Goal: Check status: Check status

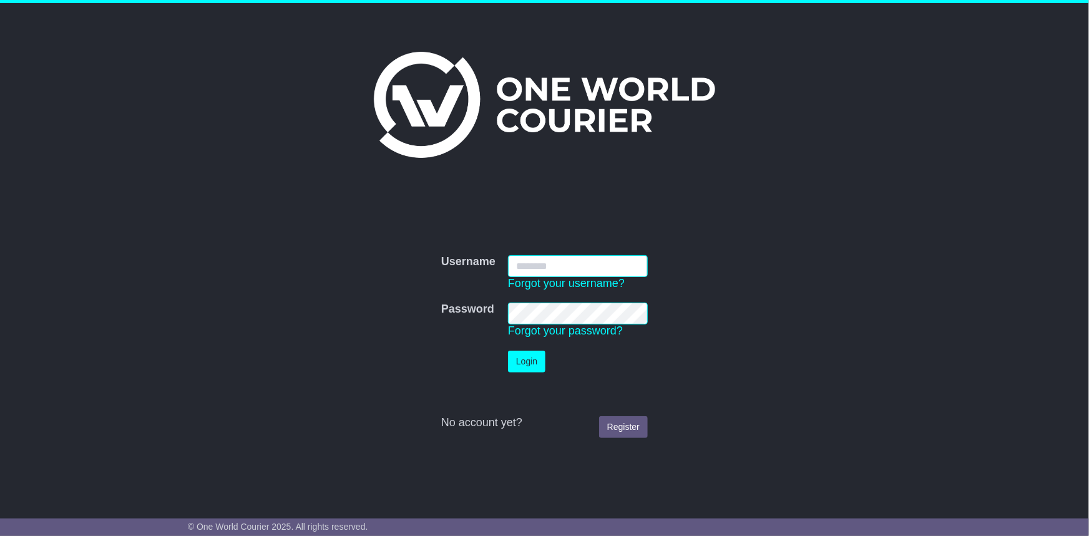
type input "**********"
click at [532, 368] on button "Login" at bounding box center [526, 362] width 37 height 22
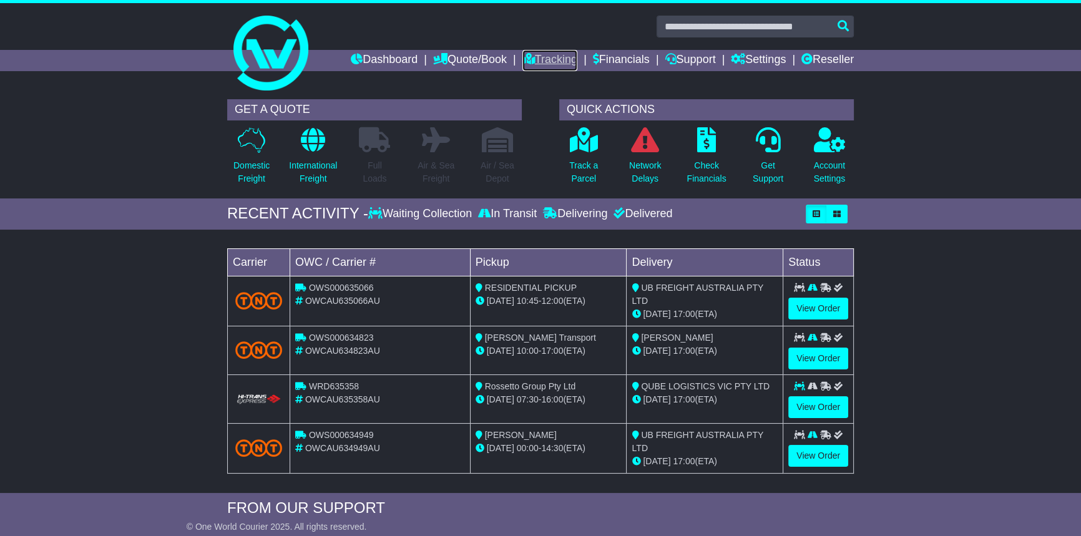
click at [549, 59] on link "Tracking" at bounding box center [549, 60] width 55 height 21
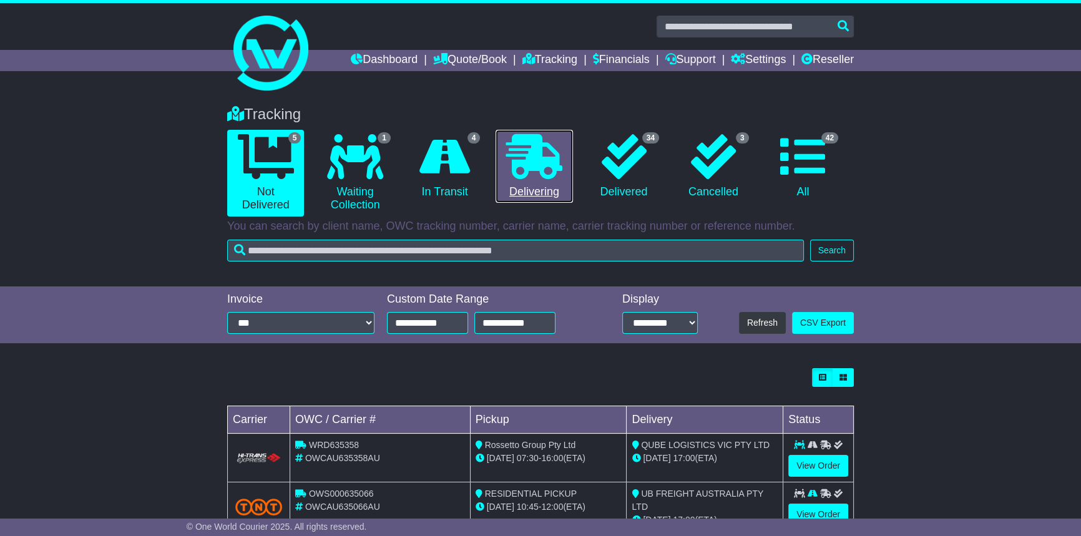
click at [571, 167] on link "0 Delivering" at bounding box center [534, 167] width 77 height 74
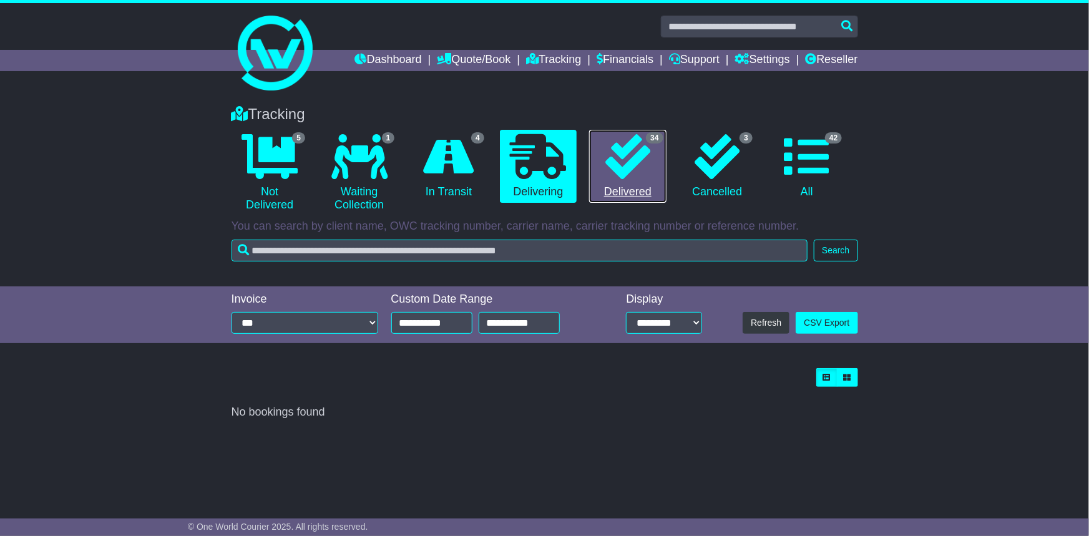
click at [612, 179] on link "34 Delivered" at bounding box center [627, 167] width 77 height 74
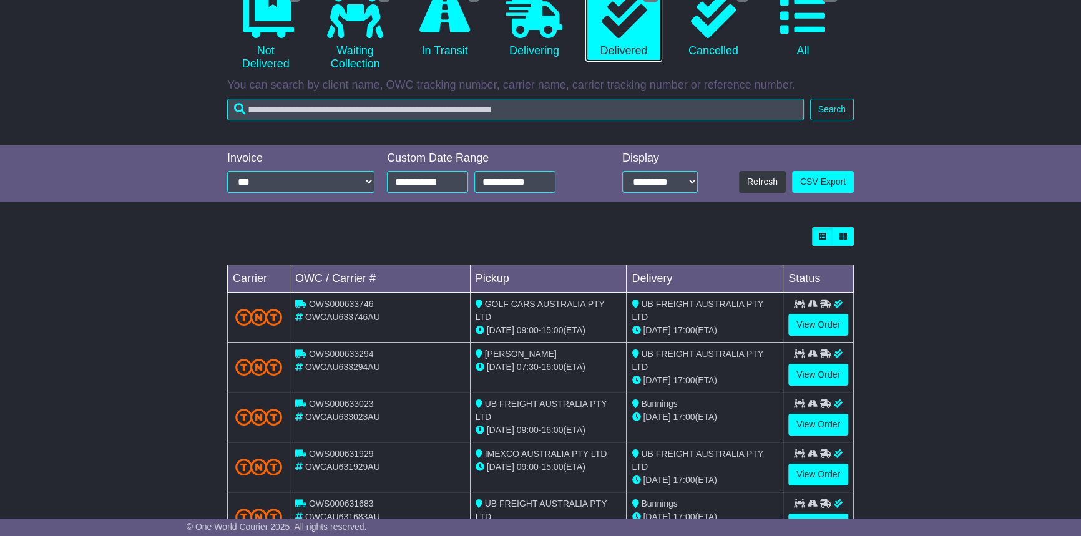
scroll to position [227, 0]
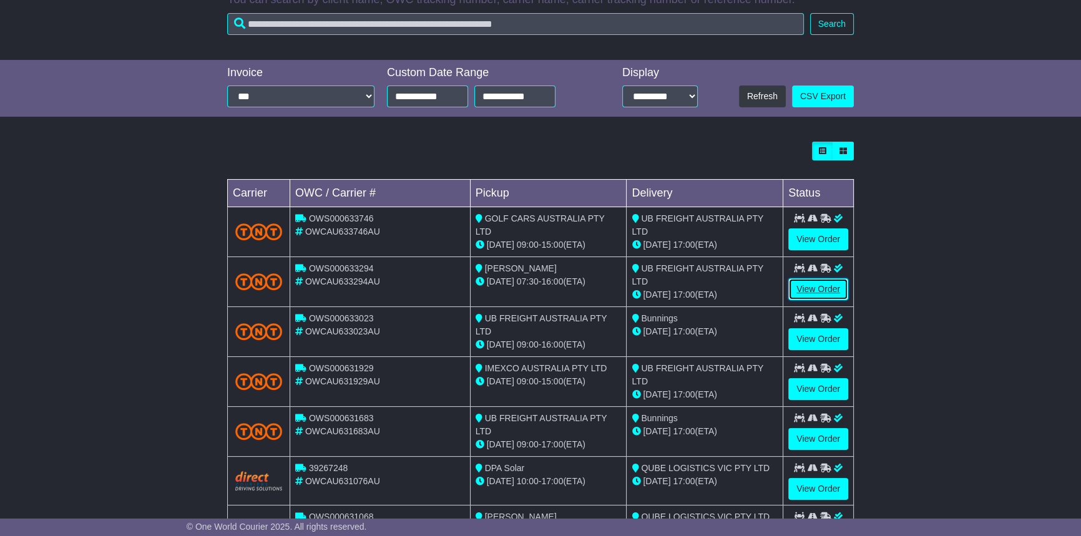
click at [824, 286] on link "View Order" at bounding box center [818, 289] width 60 height 22
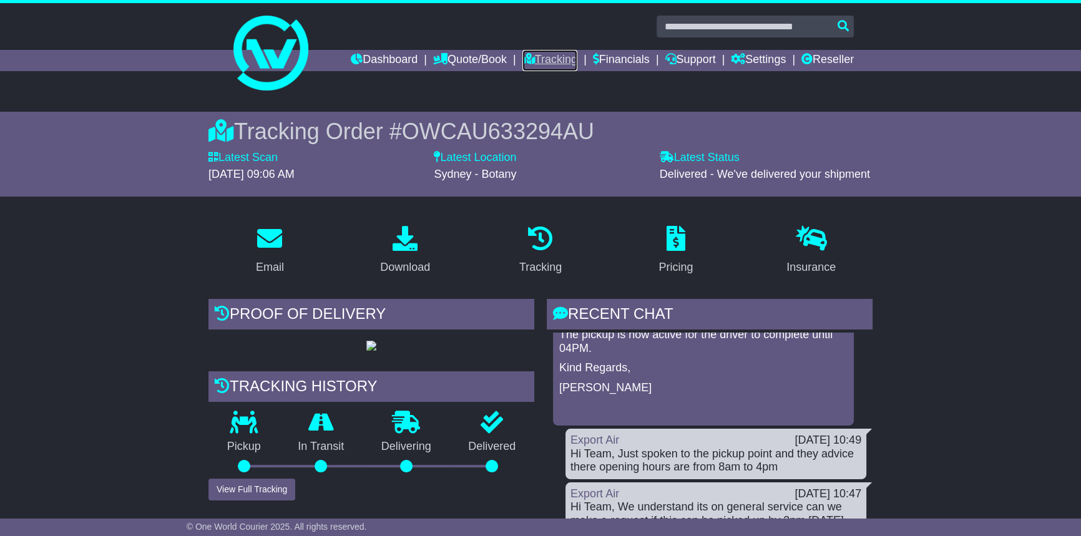
click at [535, 61] on link "Tracking" at bounding box center [549, 60] width 55 height 21
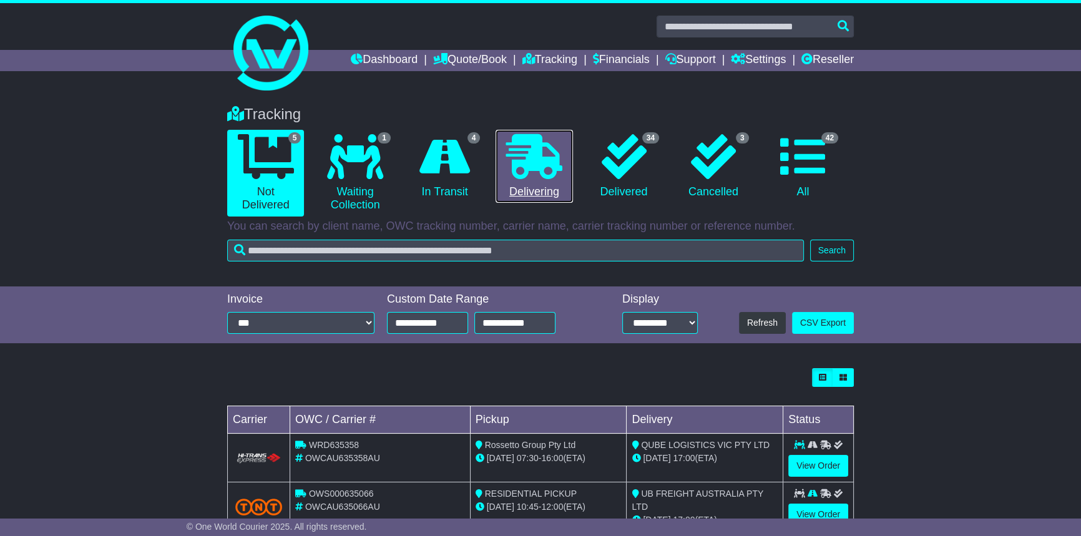
click at [542, 170] on icon at bounding box center [534, 156] width 56 height 45
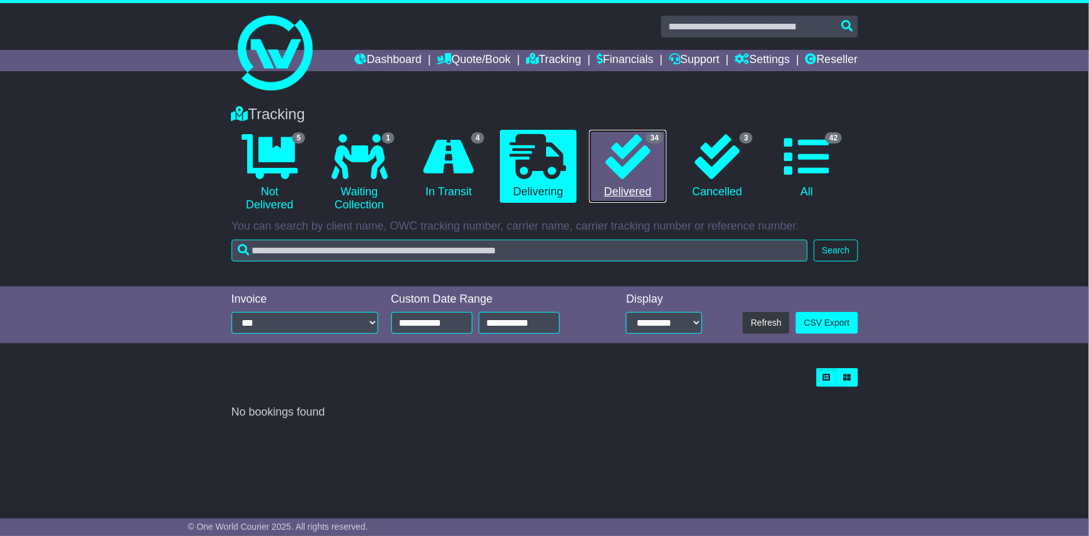
click at [592, 159] on link "34 Delivered" at bounding box center [627, 167] width 77 height 74
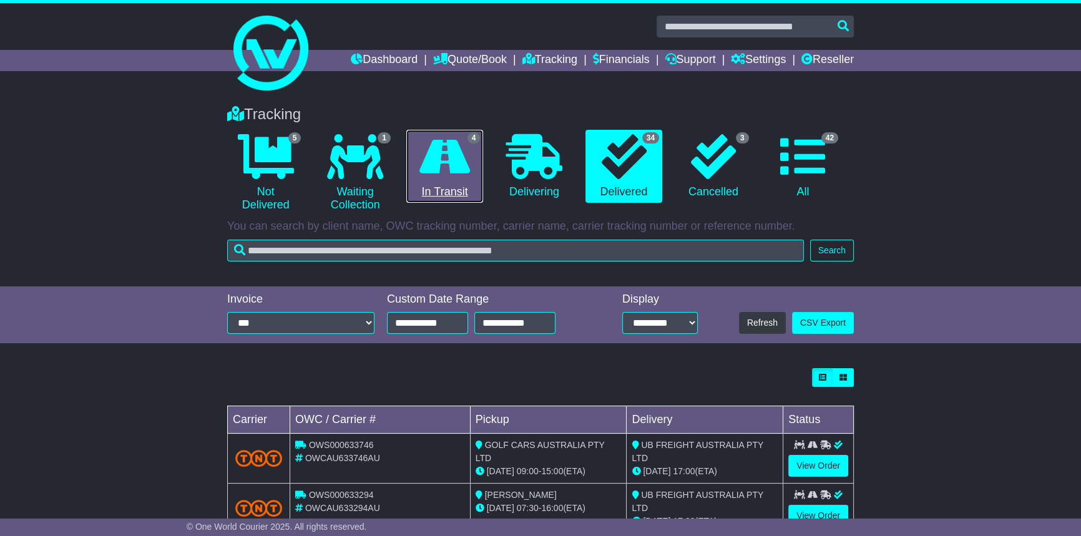
click at [467, 169] on icon at bounding box center [444, 156] width 51 height 45
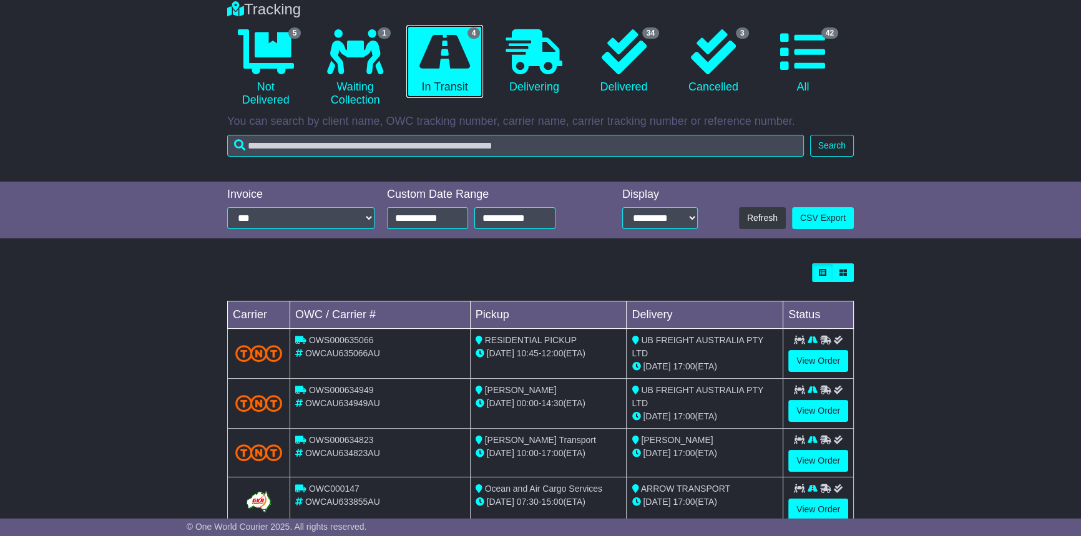
scroll to position [138, 0]
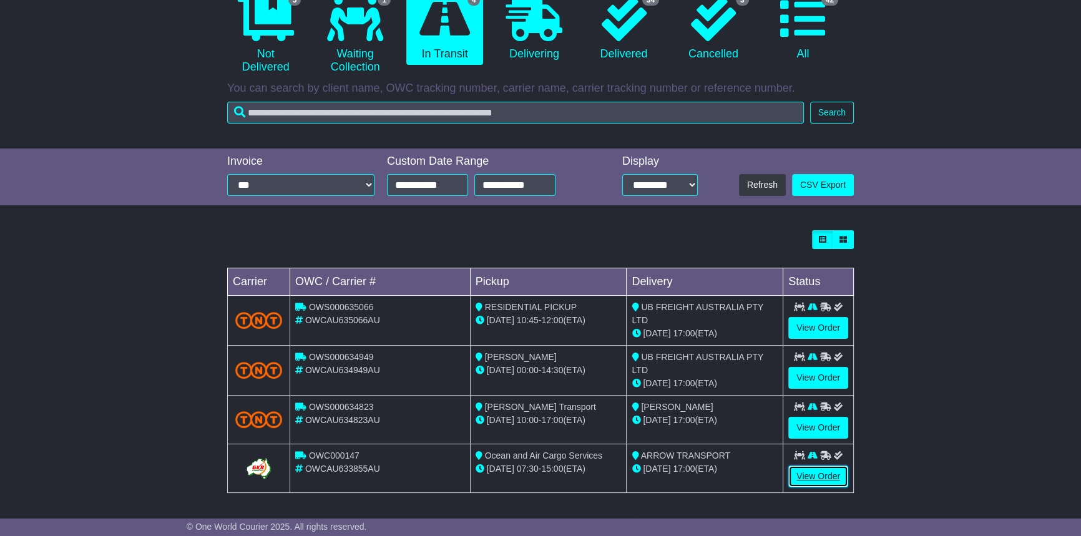
click at [812, 479] on link "View Order" at bounding box center [818, 477] width 60 height 22
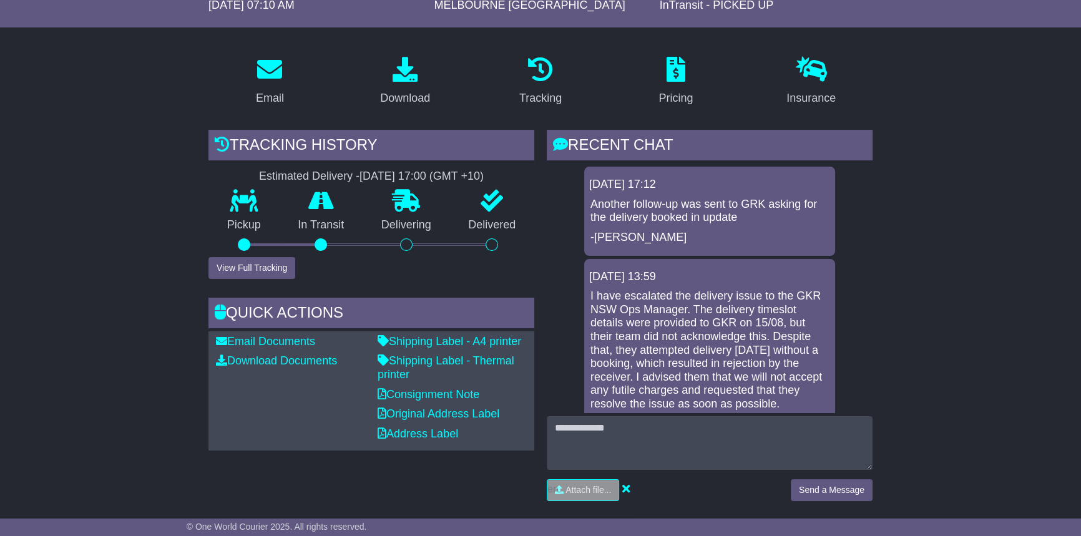
scroll to position [170, 0]
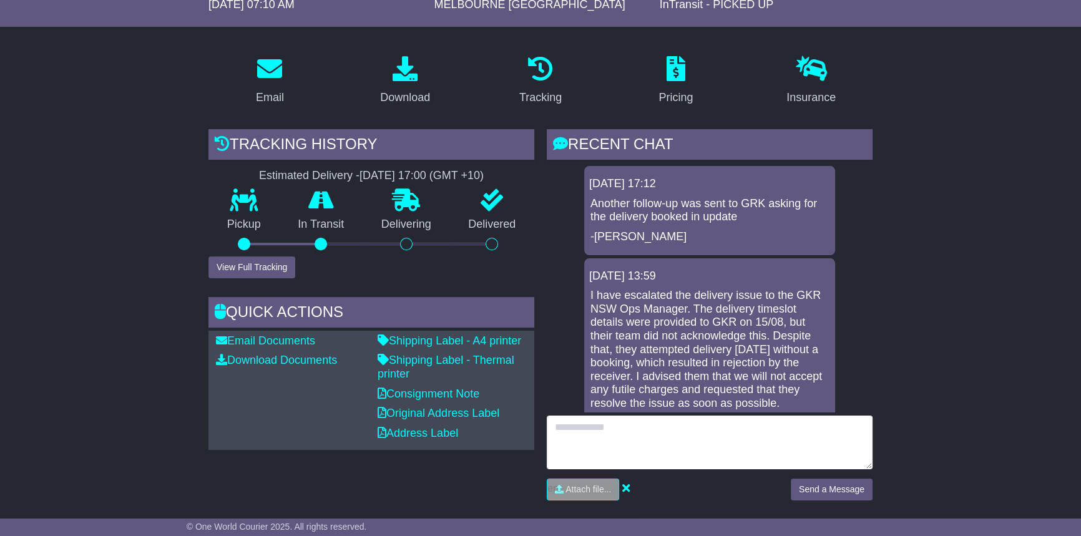
click at [742, 433] on textarea at bounding box center [710, 443] width 326 height 54
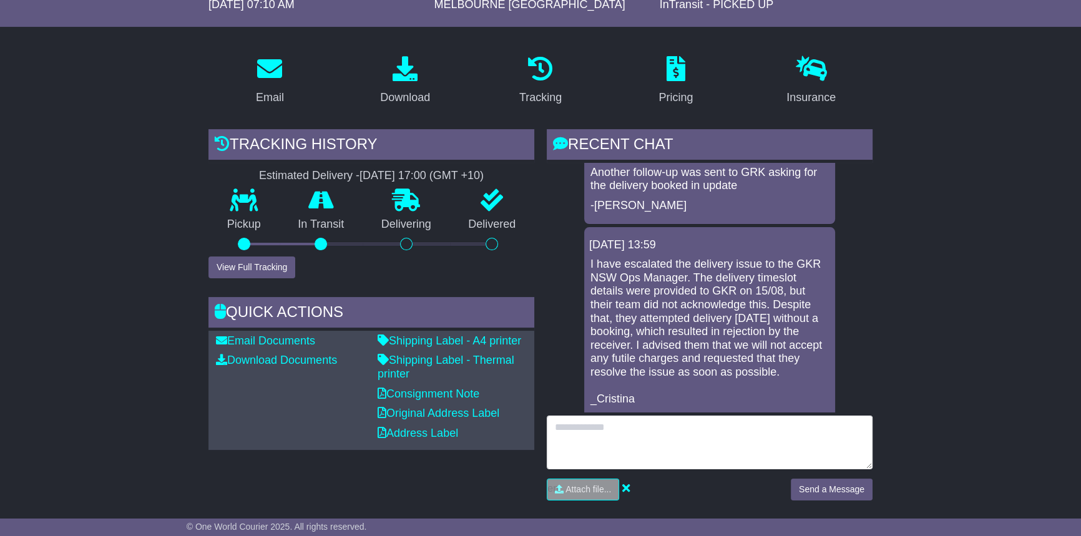
scroll to position [56, 0]
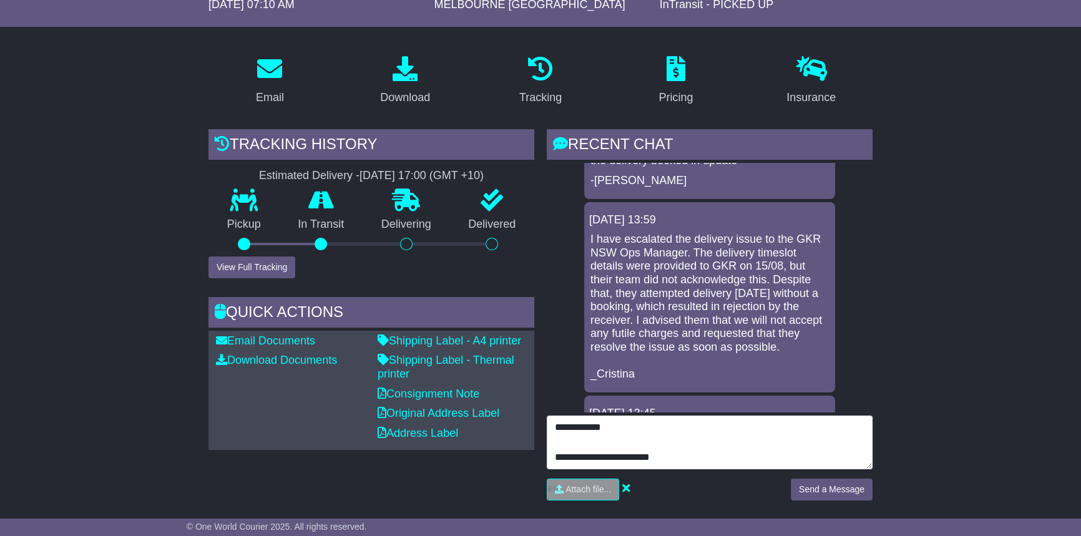
type textarea "**********"
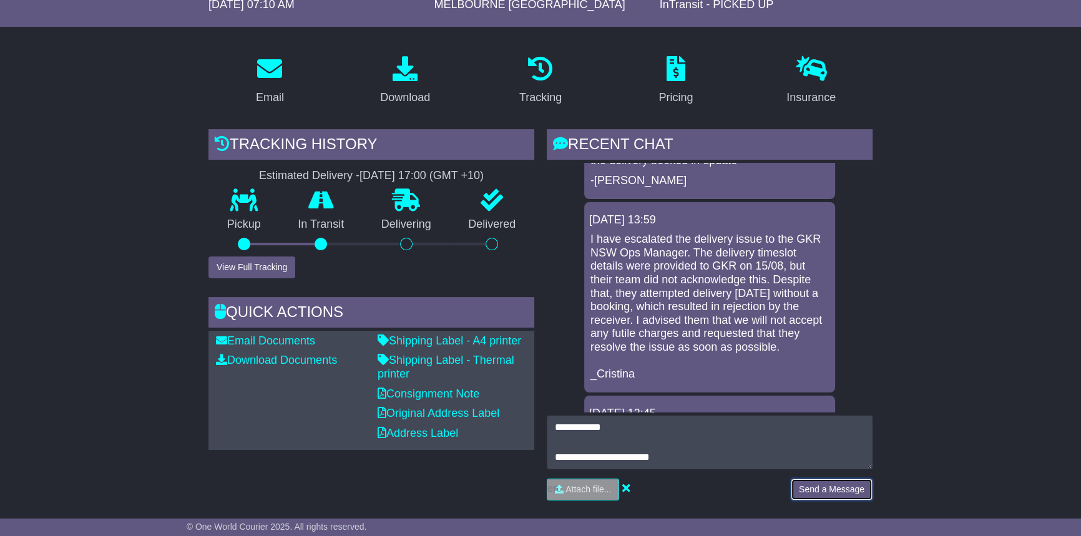
click at [830, 482] on button "Send a Message" at bounding box center [832, 490] width 82 height 22
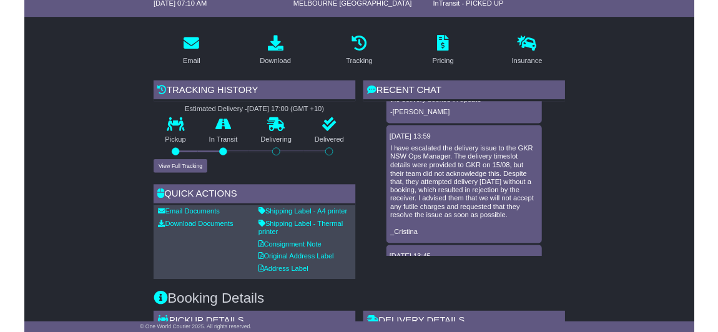
scroll to position [57, 0]
